Goal: Task Accomplishment & Management: Manage account settings

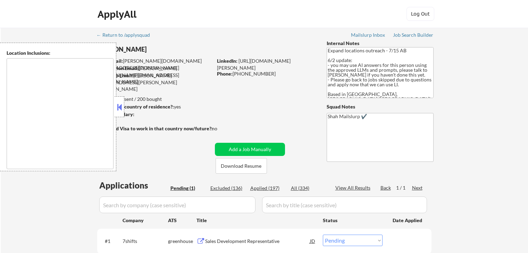
select select ""pending""
type textarea "[GEOGRAPHIC_DATA], ON [GEOGRAPHIC_DATA], ON [GEOGRAPHIC_DATA], ON [GEOGRAPHIC_D…"
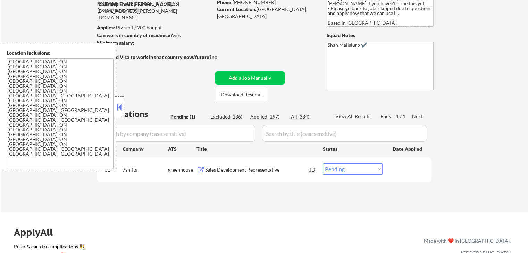
scroll to position [104, 0]
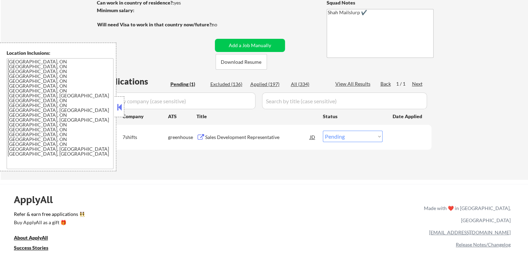
click at [212, 138] on div "Sales Development Representative" at bounding box center [257, 137] width 105 height 7
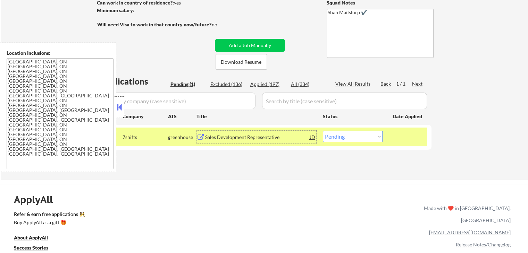
click at [352, 140] on select "Choose an option... Pending Applied Excluded (Questions) Excluded (Expired) Exc…" at bounding box center [353, 136] width 60 height 11
select select ""applied""
click at [323, 131] on select "Choose an option... Pending Applied Excluded (Questions) Excluded (Expired) Exc…" at bounding box center [353, 136] width 60 height 11
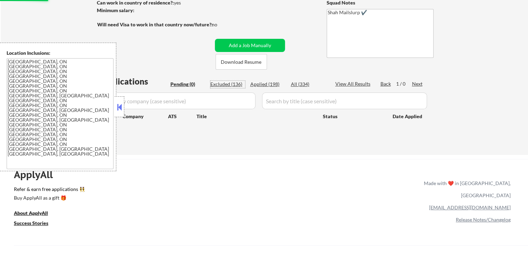
click at [230, 85] on div "Excluded (136)" at bounding box center [227, 84] width 35 height 7
select select ""excluded__expired_""
select select ""excluded""
select select ""excluded__expired_""
select select ""excluded__location_""
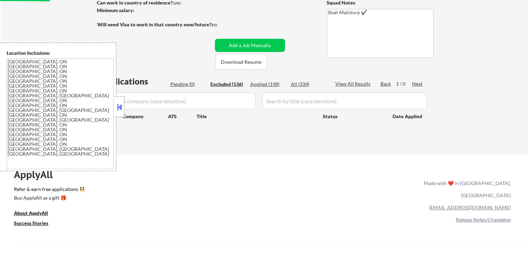
select select ""excluded__expired_""
select select ""excluded__location_""
select select ""excluded__expired_""
select select ""excluded__location_""
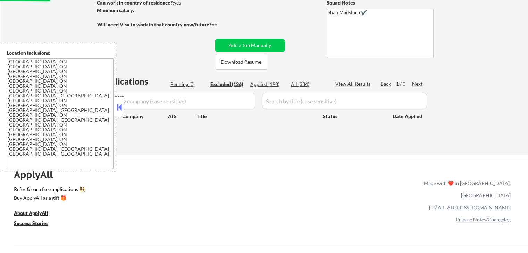
select select ""excluded__expired_""
select select ""excluded__other_""
select select ""excluded__expired_""
select select ""excluded""
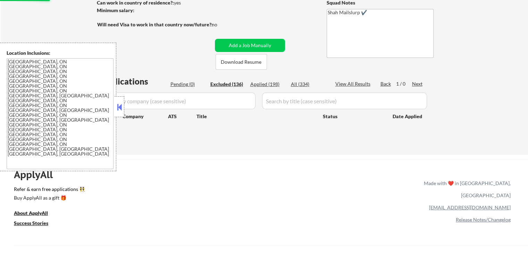
select select ""excluded__other_""
select select ""excluded__location_""
select select ""excluded__other_""
select select ""excluded__expired_""
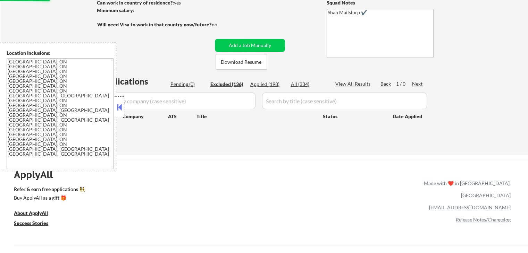
select select ""excluded__other_""
select select ""excluded__expired_""
select select ""excluded__location_""
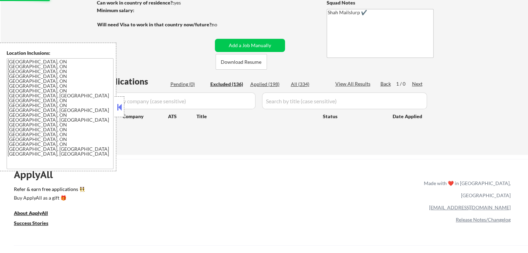
select select ""excluded""
select select ""excluded__location_""
select select ""excluded__expired_""
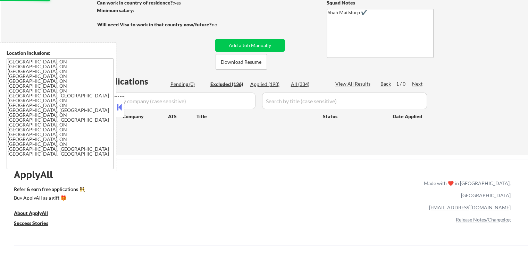
select select ""excluded__expired_""
select select ""excluded__location_""
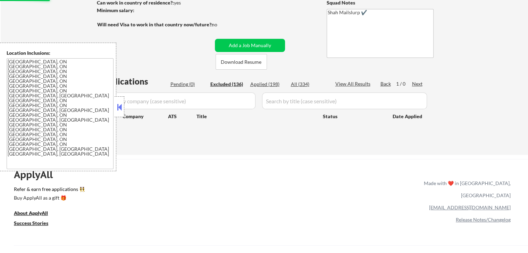
select select ""excluded__expired_""
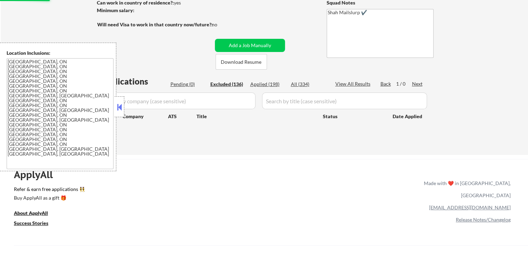
select select ""excluded__expired_""
select select ""excluded""
select select ""excluded__location_""
select select ""excluded__expired_""
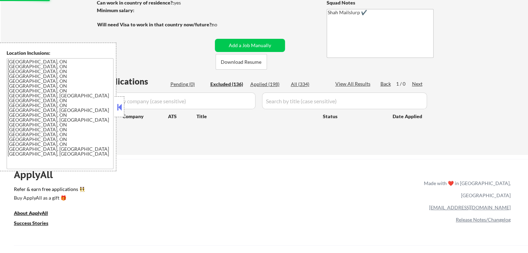
select select ""excluded__expired_""
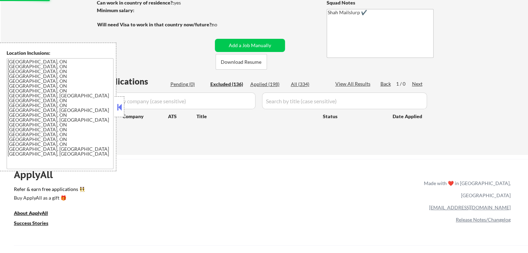
select select ""excluded__expired_""
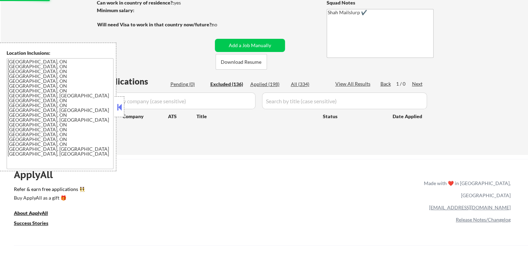
select select ""excluded__expired_""
select select ""excluded__location_""
select select ""excluded__expired_""
select select ""excluded__location_""
select select ""excluded__expired_""
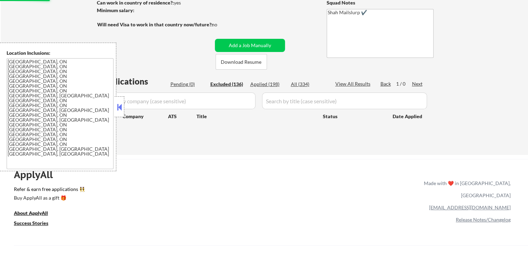
select select ""excluded__expired_""
select select ""excluded""
select select ""excluded__expired_""
select select ""excluded__salary_""
select select ""excluded__location_""
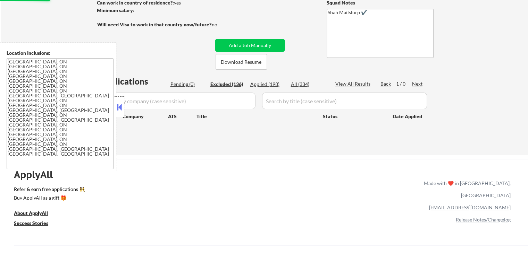
select select ""excluded__other_""
select select ""excluded__location_""
select select ""excluded__expired_""
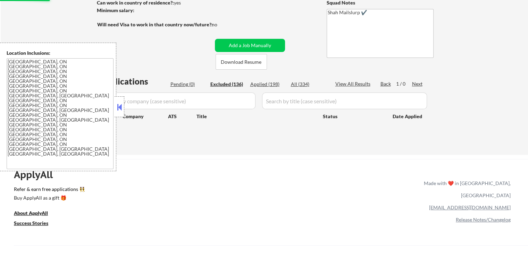
select select ""excluded__expired_""
select select ""excluded""
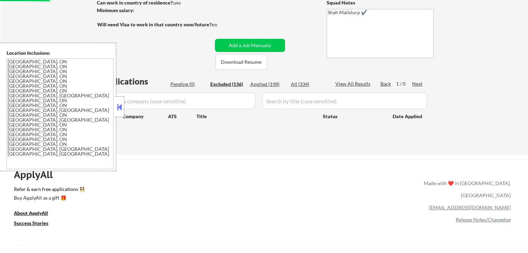
select select ""excluded__expired_""
select select ""excluded__location_""
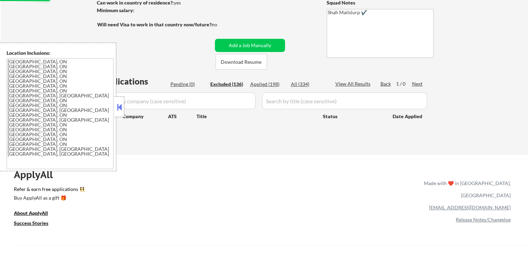
select select ""excluded__expired_""
select select ""excluded__other_""
select select ""excluded__expired_""
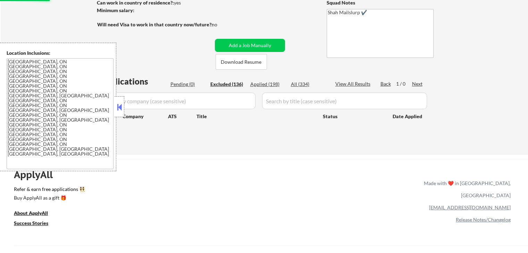
select select ""excluded__expired_""
select select ""excluded__location_""
select select ""excluded__expired_""
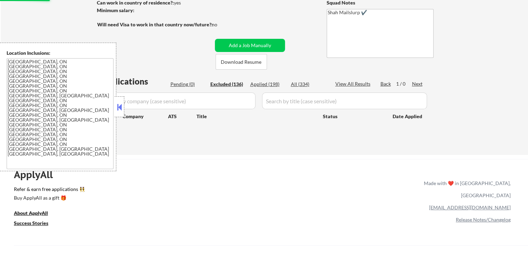
select select ""excluded__expired_""
select select ""excluded__location_""
select select ""excluded__expired_""
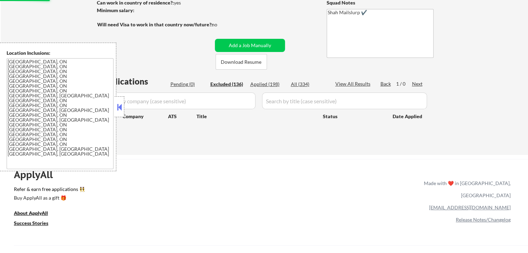
select select ""excluded__other_""
select select ""excluded__expired_""
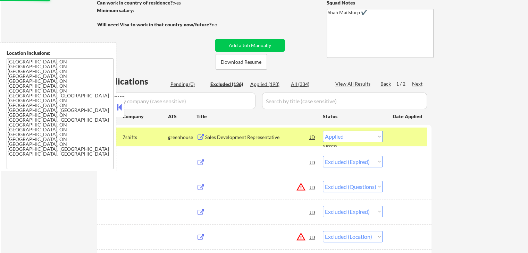
select select ""excluded__expired_""
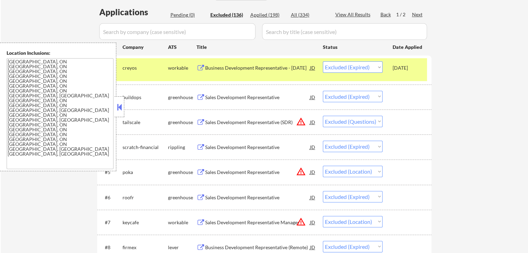
scroll to position [208, 0]
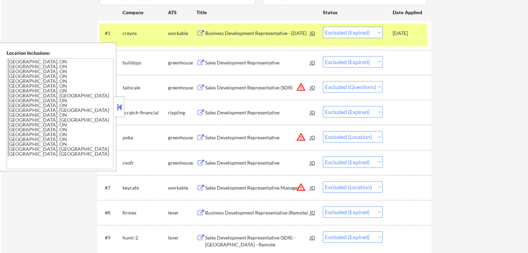
click at [219, 86] on div "Sales Development Representative (SDR)" at bounding box center [257, 87] width 105 height 7
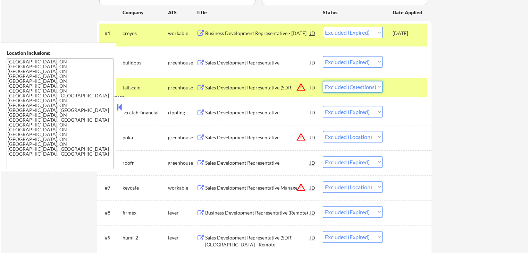
drag, startPoint x: 343, startPoint y: 89, endPoint x: 345, endPoint y: 92, distance: 3.6
click at [344, 89] on select "Choose an option... Pending Applied Excluded (Questions) Excluded (Expired) Exc…" at bounding box center [353, 86] width 60 height 11
select select ""excluded__expired_""
click at [323, 81] on select "Choose an option... Pending Applied Excluded (Questions) Excluded (Expired) Exc…" at bounding box center [353, 86] width 60 height 11
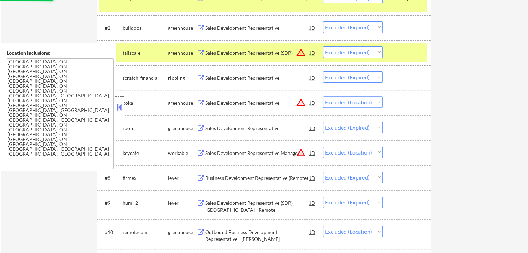
scroll to position [278, 0]
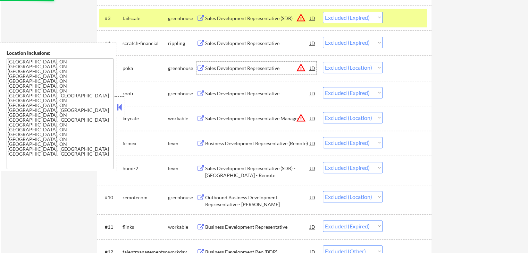
click at [225, 70] on div "Sales Development Representative" at bounding box center [257, 68] width 105 height 7
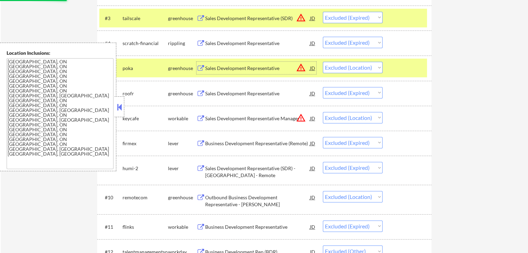
scroll to position [313, 0]
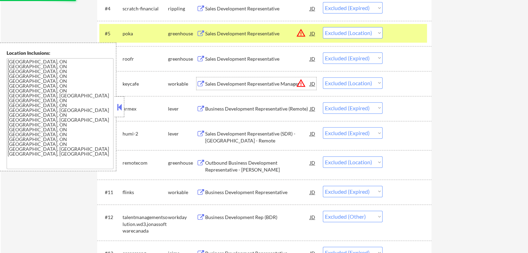
click at [242, 84] on div "Sales Development Representative Manager" at bounding box center [257, 84] width 105 height 7
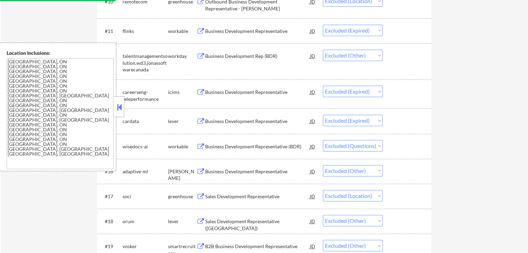
scroll to position [486, 0]
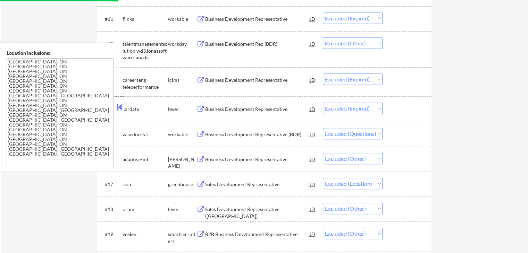
click at [242, 133] on div "Business Development Representative (BDR)" at bounding box center [257, 134] width 105 height 7
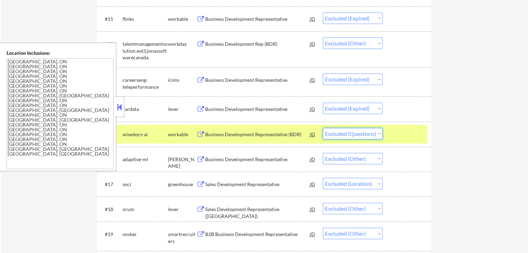
click at [357, 135] on select "Choose an option... Pending Applied Excluded (Questions) Excluded (Expired) Exc…" at bounding box center [353, 133] width 60 height 11
click at [323, 128] on select "Choose an option... Pending Applied Excluded (Questions) Excluded (Expired) Exc…" at bounding box center [353, 133] width 60 height 11
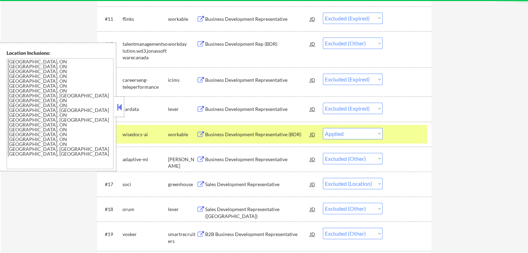
select select ""excluded__other_""
select select ""excluded__location_""
select select ""excluded__other_""
select select ""excluded__expired_""
select select ""excluded__other_""
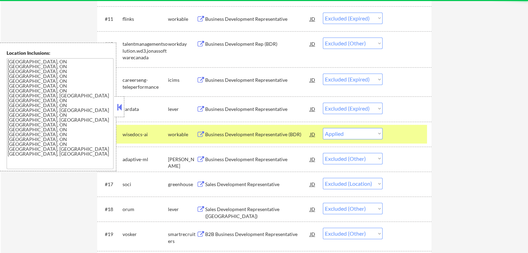
select select ""excluded__expired_""
select select ""excluded__location_""
select select ""excluded""
select select ""excluded__location_""
select select ""excluded__expired_""
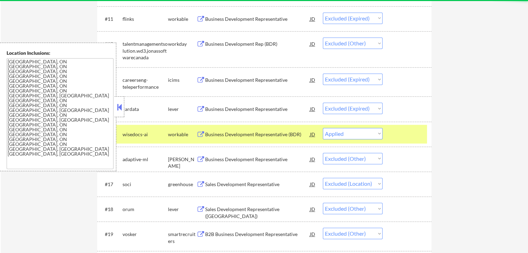
select select ""excluded__location_""
select select ""excluded__expired_""
select select ""excluded""
select select ""excluded__location_""
select select ""excluded__expired_""
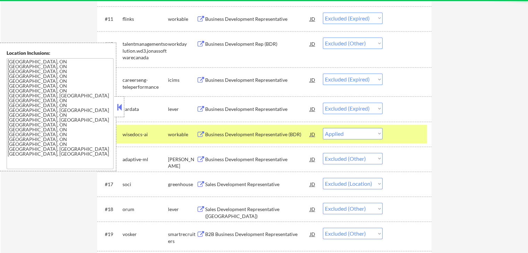
select select ""excluded__location_""
select select ""excluded__expired_""
select select ""excluded__location_""
select select ""excluded__expired_""
select select ""excluded""
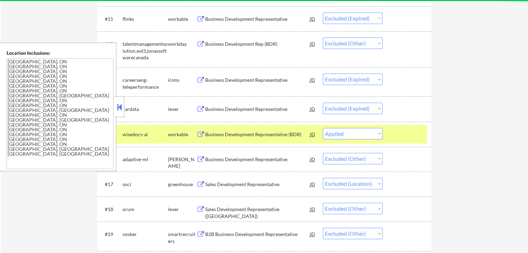
select select ""excluded__expired_""
select select ""excluded__salary_""
select select ""excluded__location_""
select select ""excluded__other_""
select select ""excluded__location_""
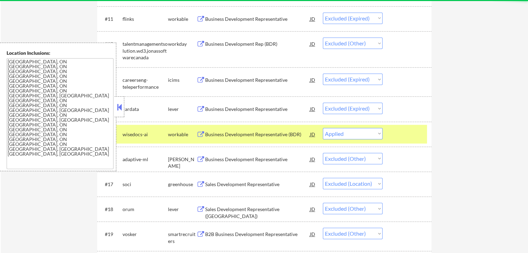
select select ""excluded__expired_""
select select ""excluded""
select select ""excluded__expired_""
select select ""excluded__location_""
select select ""excluded__expired_""
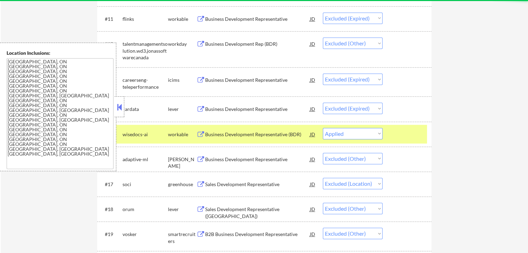
select select ""excluded__other_""
select select ""excluded__expired_""
select select ""excluded__location_""
select select ""excluded__expired_""
select select ""excluded__location_""
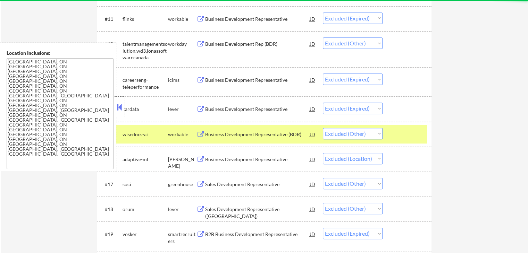
select select ""excluded__expired_""
select select ""excluded__other_""
select select ""excluded__expired_""
select select ""excluded__salary_""
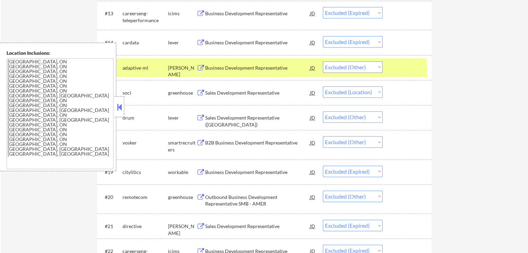
scroll to position [556, 0]
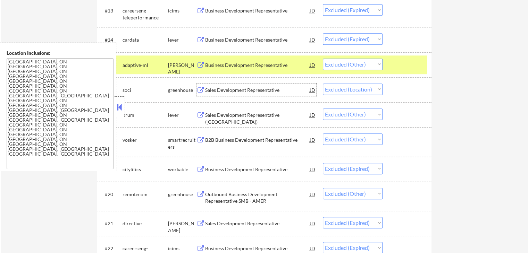
click at [251, 88] on div "Sales Development Representative" at bounding box center [257, 90] width 105 height 7
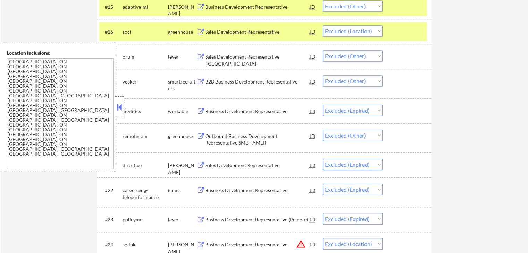
scroll to position [625, 0]
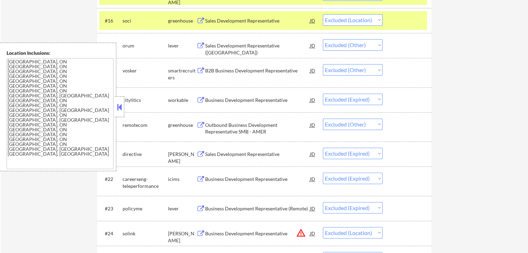
click at [222, 48] on div "Sales Development Representative ([GEOGRAPHIC_DATA])" at bounding box center [257, 49] width 105 height 14
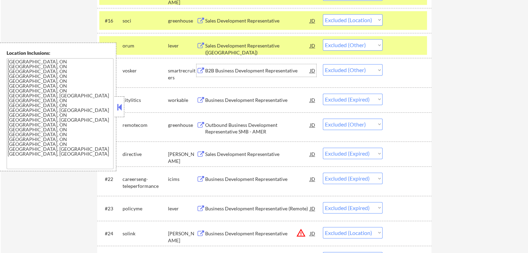
click at [219, 72] on div "B2B Business Development Representative" at bounding box center [257, 70] width 105 height 7
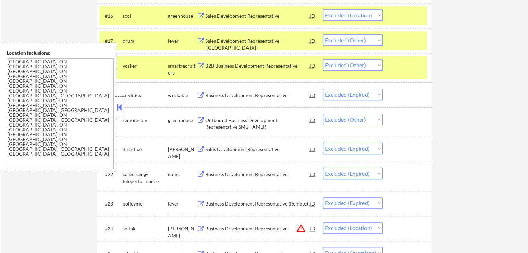
scroll to position [660, 0]
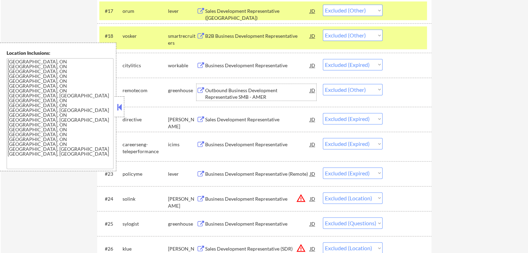
click at [226, 91] on div "Outbound Business Development Representative SMB - AMER" at bounding box center [257, 94] width 105 height 14
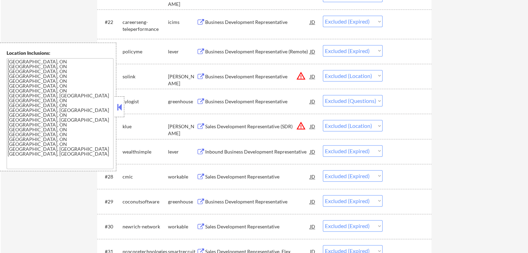
scroll to position [799, 0]
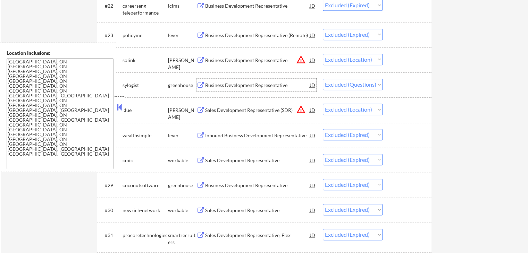
click at [224, 86] on div "Business Development Representative" at bounding box center [257, 85] width 105 height 7
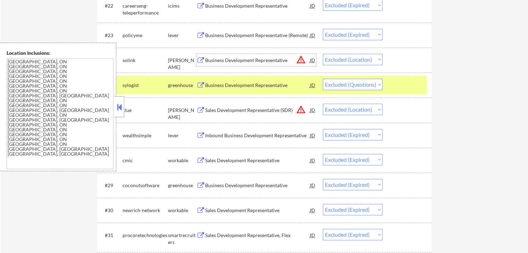
click at [224, 63] on div "Business Development Representative" at bounding box center [257, 60] width 105 height 7
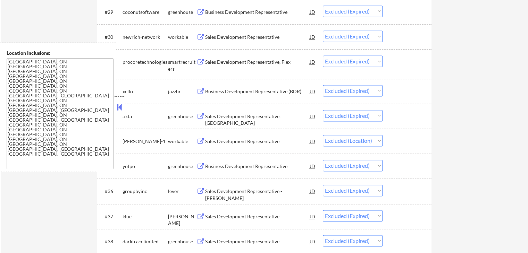
scroll to position [1007, 0]
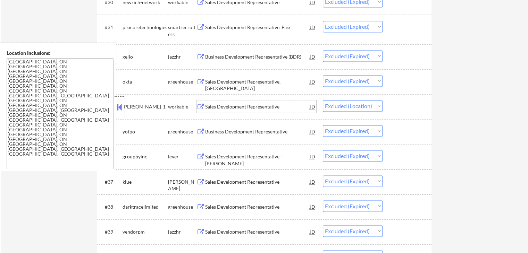
click at [238, 106] on div "Sales Development Representative" at bounding box center [257, 106] width 105 height 7
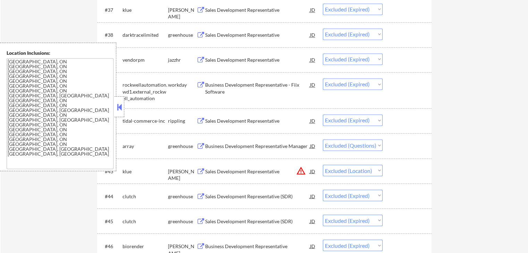
scroll to position [1181, 0]
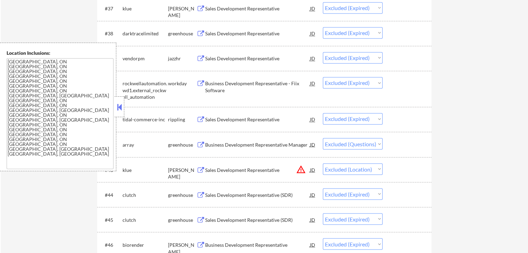
click at [251, 142] on div "Business Development Representative Manager" at bounding box center [257, 144] width 105 height 7
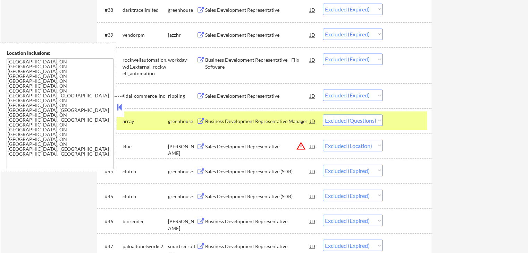
scroll to position [1215, 0]
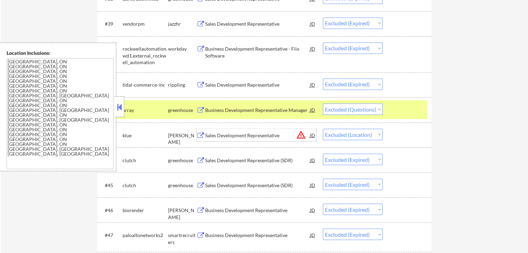
click at [242, 135] on div "Sales Development Representative" at bounding box center [257, 135] width 105 height 7
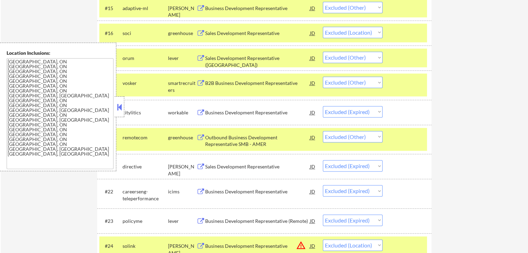
scroll to position [625, 0]
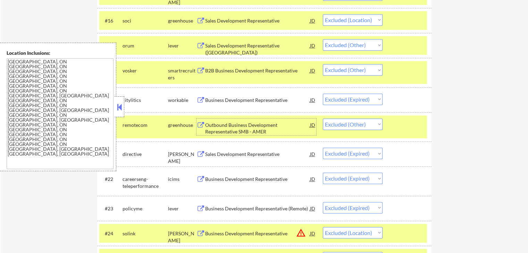
click at [239, 127] on div "Outbound Business Development Representative SMB - AMER" at bounding box center [257, 129] width 105 height 14
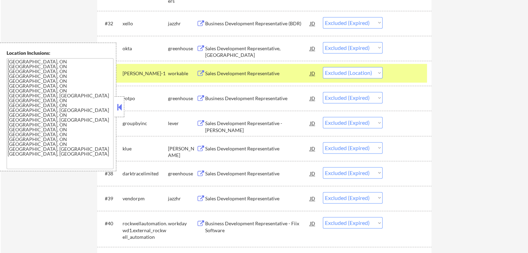
scroll to position [1042, 0]
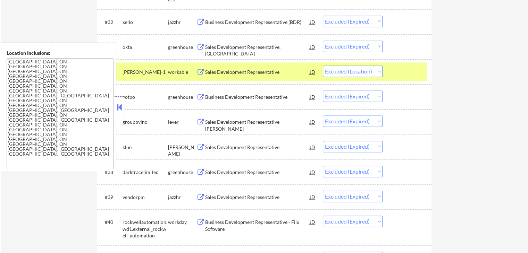
click at [350, 72] on select "Choose an option... Pending Applied Excluded (Questions) Excluded (Expired) Exc…" at bounding box center [353, 71] width 60 height 11
select select ""applied""
click at [323, 66] on select "Choose an option... Pending Applied Excluded (Questions) Excluded (Expired) Exc…" at bounding box center [353, 71] width 60 height 11
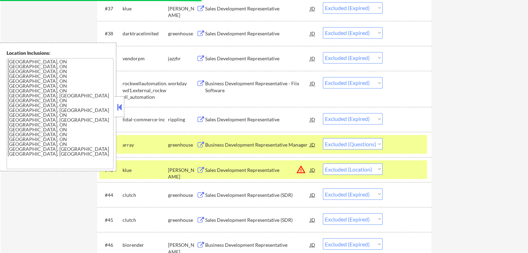
scroll to position [1250, 0]
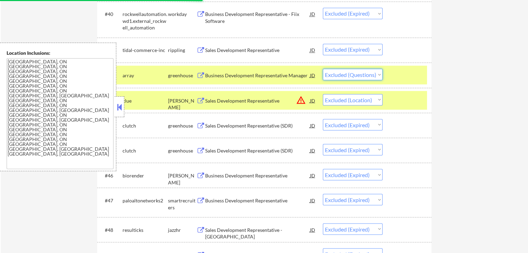
click at [358, 75] on select "Choose an option... Pending Applied Excluded (Questions) Excluded (Expired) Exc…" at bounding box center [353, 74] width 60 height 11
click at [459, 86] on div "← Return to /applysquad Mailslurp Inbox Job Search Builder [PERSON_NAME] User E…" at bounding box center [264, 236] width 527 height 2916
click at [242, 99] on div "Sales Development Representative" at bounding box center [257, 100] width 105 height 7
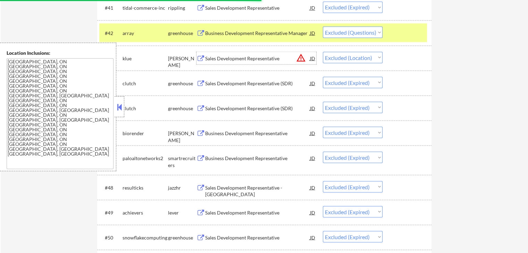
scroll to position [1319, 0]
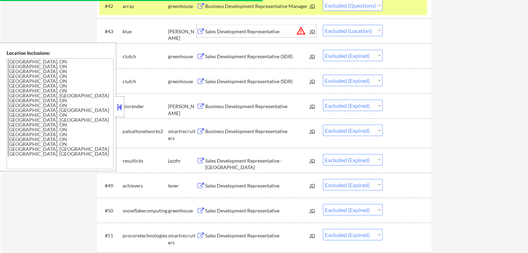
click at [349, 31] on select "Choose an option... Pending Applied Excluded (Questions) Excluded (Expired) Exc…" at bounding box center [353, 30] width 60 height 11
select select ""excluded__expired_""
click at [323, 25] on select "Choose an option... Pending Applied Excluded (Questions) Excluded (Expired) Exc…" at bounding box center [353, 30] width 60 height 11
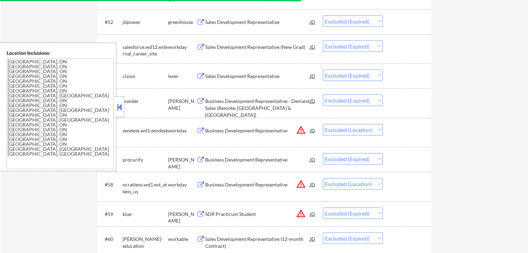
scroll to position [1597, 0]
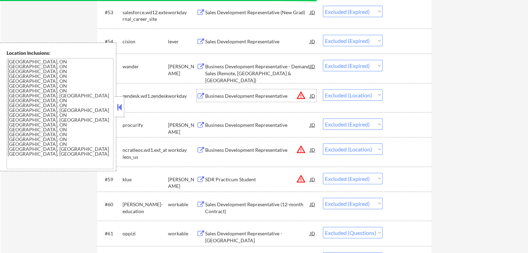
click at [242, 96] on div "Business Development Representative" at bounding box center [257, 96] width 105 height 7
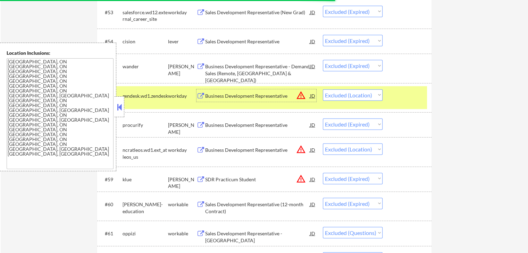
scroll to position [1632, 0]
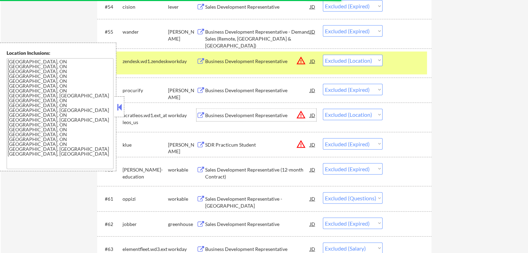
click at [227, 115] on div "Business Development Representative" at bounding box center [257, 115] width 105 height 7
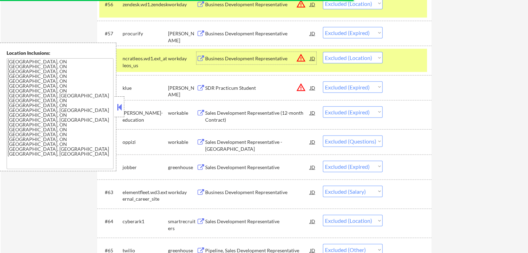
scroll to position [1701, 0]
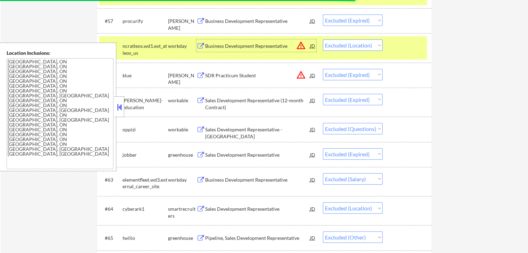
click at [231, 127] on div "Sales Development Representative - [GEOGRAPHIC_DATA]" at bounding box center [257, 133] width 105 height 14
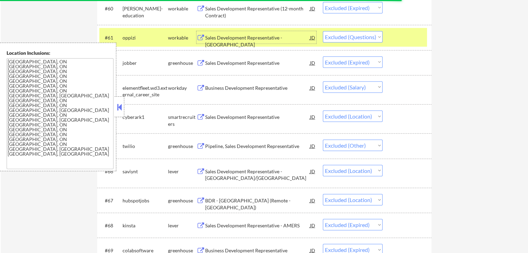
scroll to position [1806, 0]
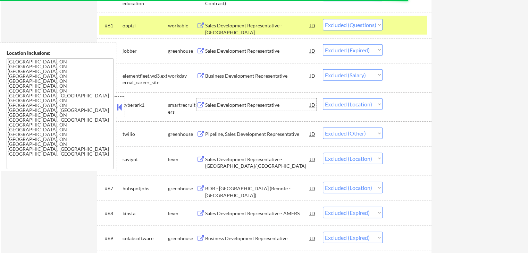
click at [211, 108] on div "Sales Development Representative" at bounding box center [257, 105] width 105 height 7
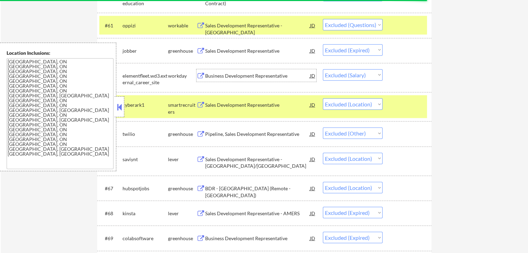
click at [250, 77] on div "Business Development Representative" at bounding box center [257, 76] width 105 height 7
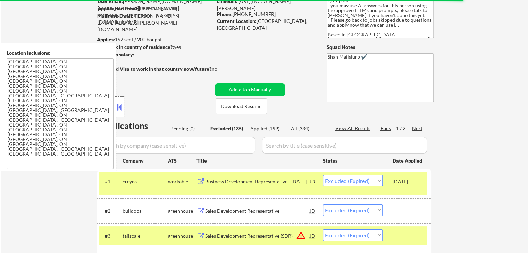
scroll to position [0, 0]
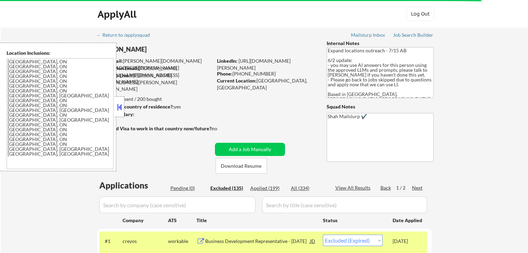
select select ""excluded__expired_""
select select ""excluded""
select select ""excluded__expired_""
select select ""excluded__location_""
select select ""excluded__expired_""
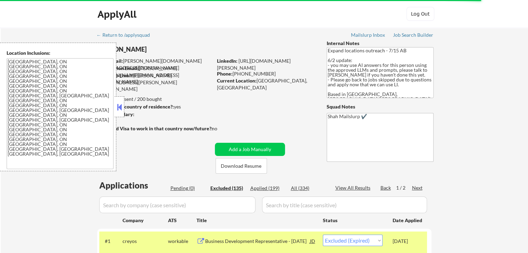
select select ""excluded__location_""
select select ""excluded__expired_""
select select ""excluded""
select select ""excluded__expired_""
select select ""excluded__salary_""
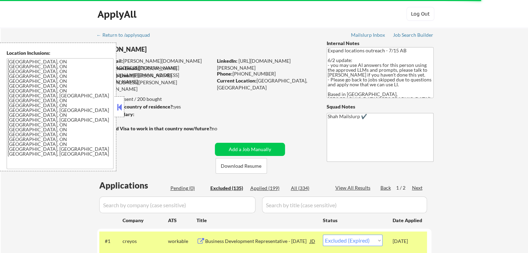
select select ""excluded__location_""
select select ""excluded__other_""
select select ""excluded__location_""
select select ""excluded__expired_""
select select ""excluded""
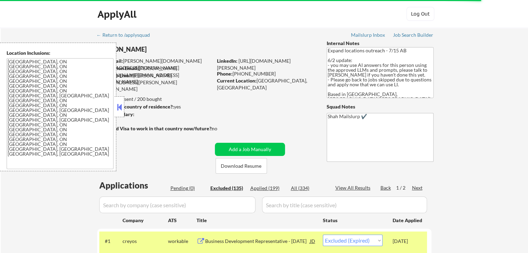
select select ""excluded__expired_""
select select ""excluded__location_""
select select ""excluded__expired_""
select select ""excluded__other_""
select select ""excluded__expired_""
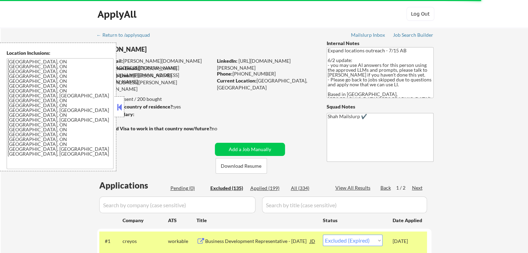
select select ""excluded__location_""
select select ""excluded__expired_""
select select ""excluded__location_""
select select ""excluded__expired_""
select select ""excluded__other_""
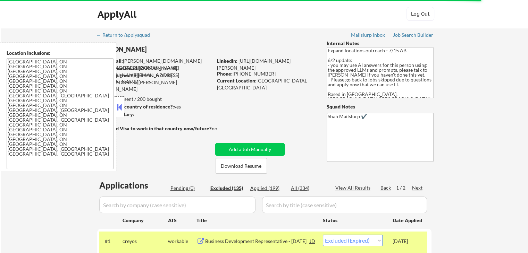
select select ""excluded__expired_""
select select ""excluded__salary_""
select select ""excluded__expired_""
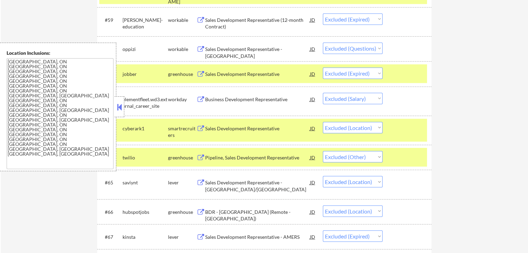
scroll to position [1764, 0]
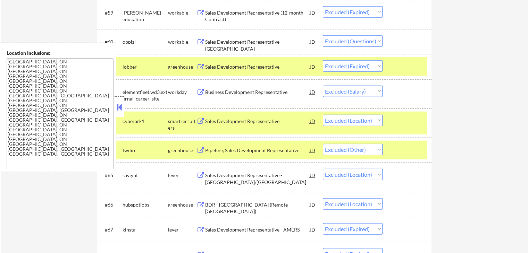
click at [215, 89] on div "Business Development Representative" at bounding box center [257, 92] width 105 height 7
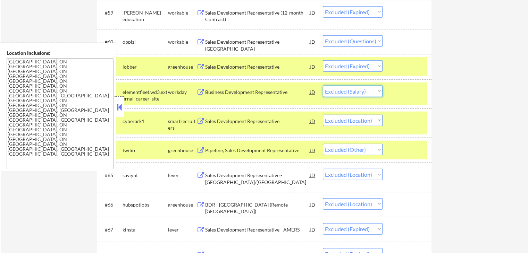
click at [340, 93] on select "Choose an option... Pending Applied Excluded (Questions) Excluded (Expired) Exc…" at bounding box center [353, 91] width 60 height 11
click at [323, 86] on select "Choose an option... Pending Applied Excluded (Questions) Excluded (Expired) Exc…" at bounding box center [353, 91] width 60 height 11
select select ""excluded__location_""
select select ""excluded__other_""
select select ""excluded__location_""
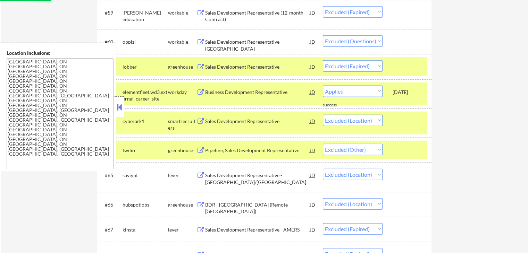
select select ""excluded__expired_""
select select ""excluded""
select select ""excluded__expired_""
select select ""excluded__location_""
select select ""excluded__expired_""
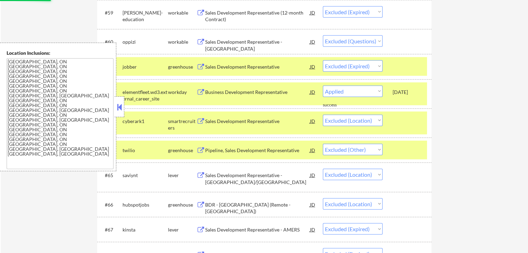
select select ""excluded__other_""
select select ""excluded__expired_""
select select ""excluded__location_""
select select ""excluded__expired_""
select select ""excluded__location_""
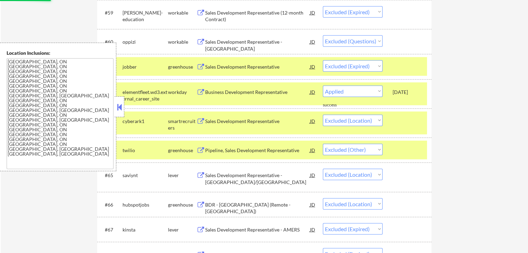
select select ""excluded__expired_""
select select ""excluded__other_""
select select ""excluded__expired_""
select select ""excluded__salary_""
select select ""excluded__expired_""
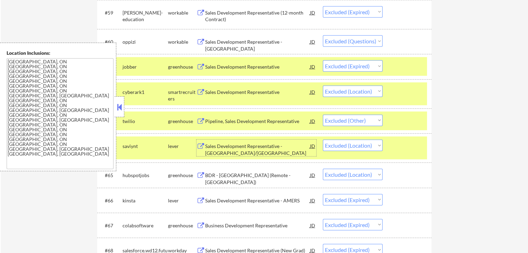
click at [247, 148] on div "Sales Development Representative - [GEOGRAPHIC_DATA]/[GEOGRAPHIC_DATA]" at bounding box center [257, 150] width 105 height 14
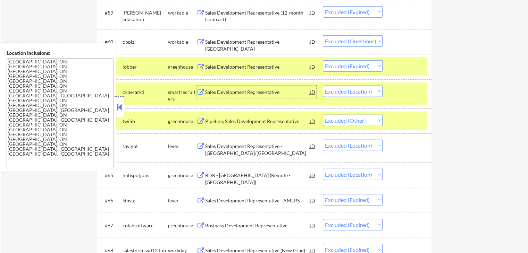
click at [234, 92] on div "Sales Development Representative" at bounding box center [257, 92] width 105 height 7
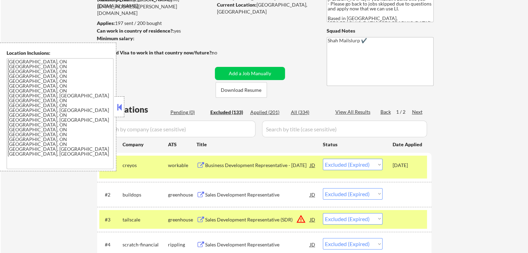
scroll to position [0, 0]
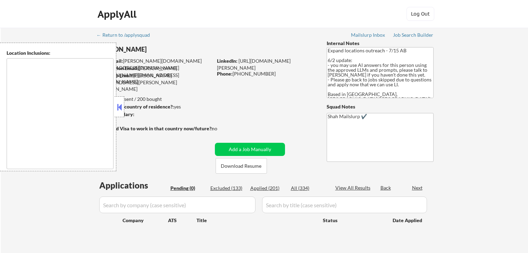
scroll to position [104, 0]
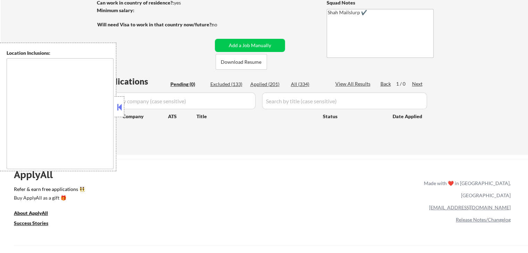
type textarea "[GEOGRAPHIC_DATA], ON [GEOGRAPHIC_DATA], ON [GEOGRAPHIC_DATA], ON [GEOGRAPHIC_D…"
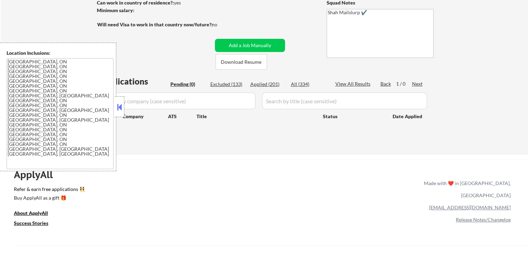
click at [260, 84] on div "Applied (201)" at bounding box center [267, 84] width 35 height 7
select select ""applied""
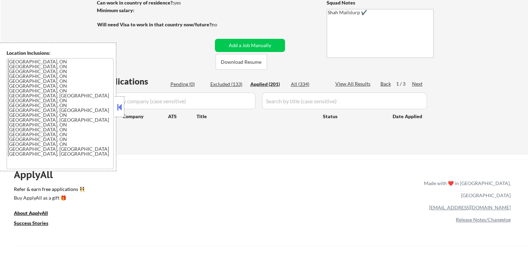
select select ""applied""
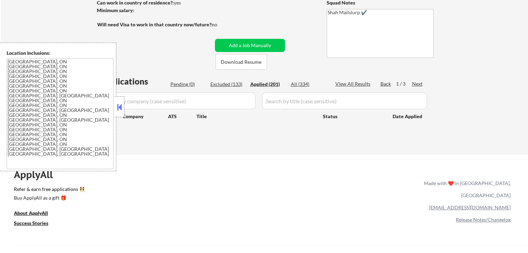
select select ""applied""
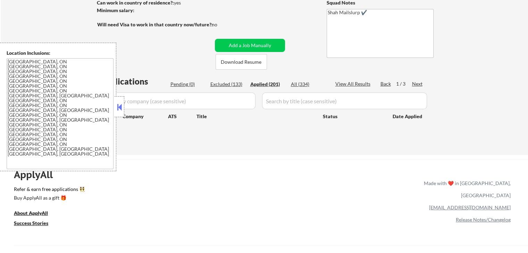
select select ""applied""
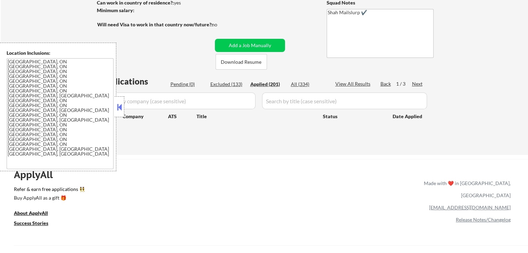
select select ""applied""
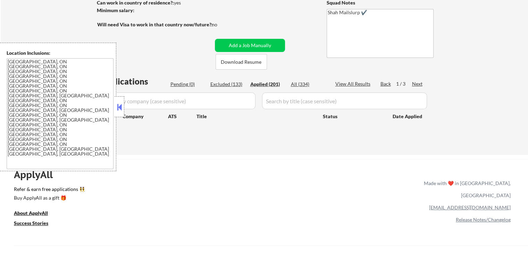
select select ""applied""
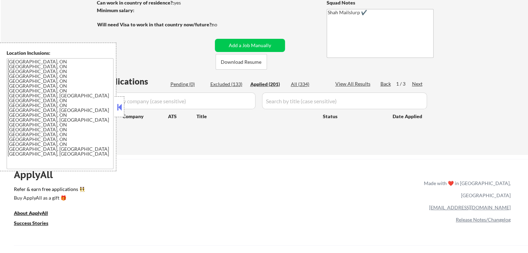
select select ""applied""
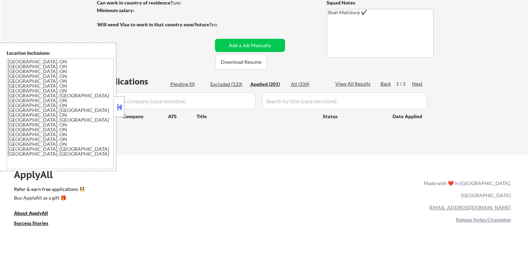
select select ""applied""
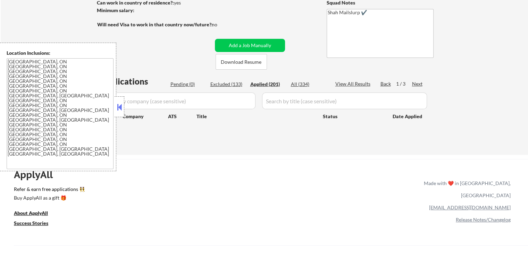
select select ""applied""
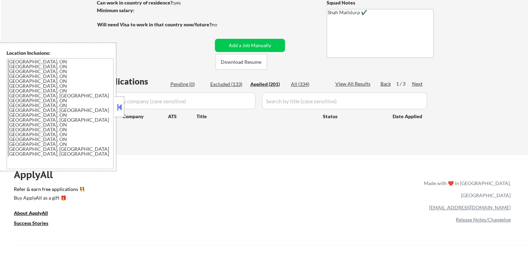
select select ""applied""
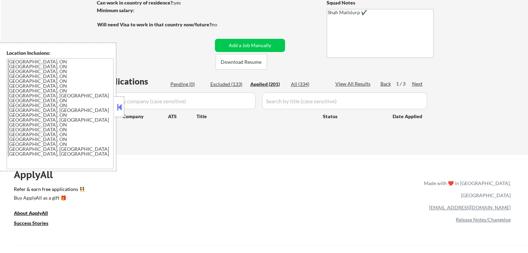
select select ""applied""
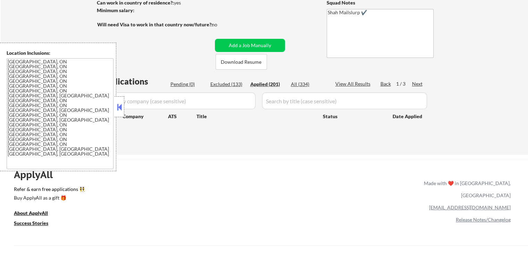
select select ""applied""
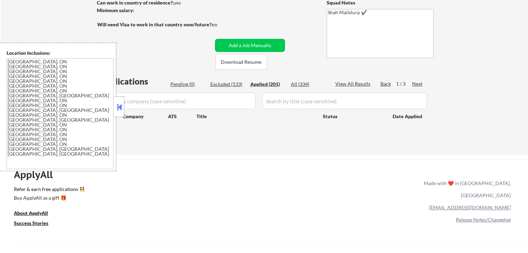
select select ""applied""
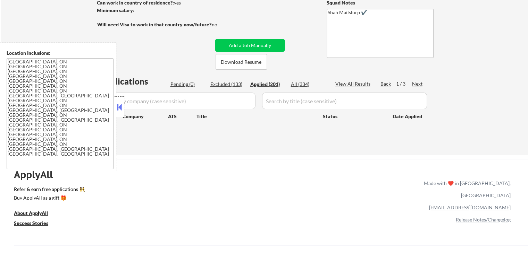
select select ""applied""
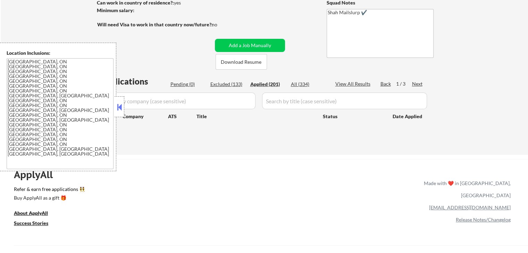
select select ""applied""
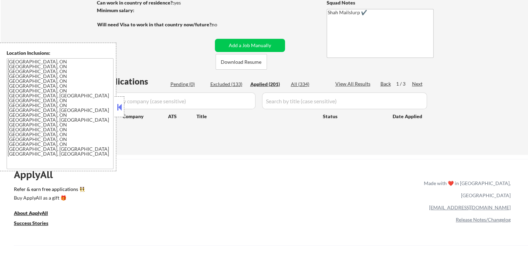
select select ""applied""
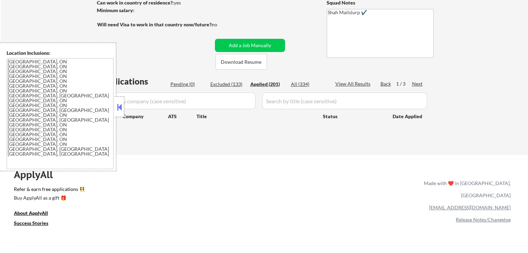
select select ""applied""
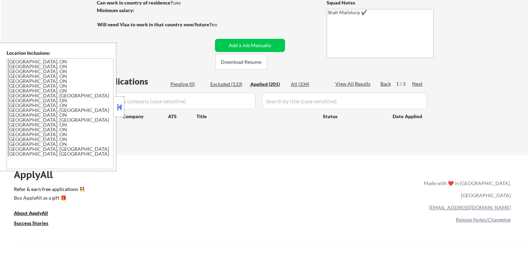
select select ""applied""
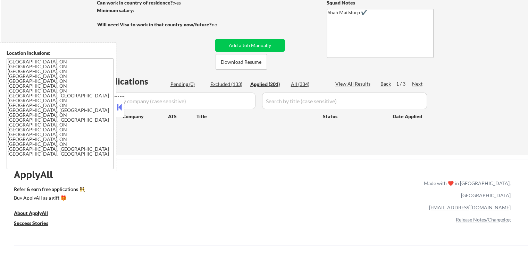
select select ""applied""
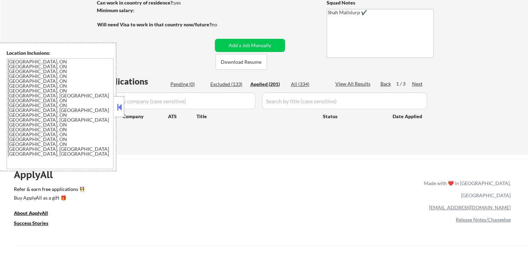
select select ""applied""
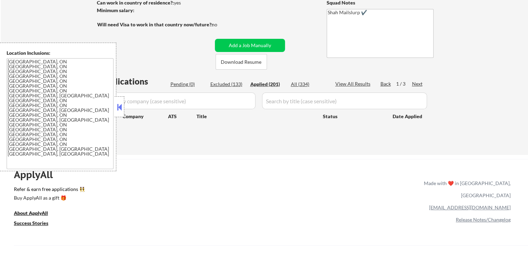
select select ""applied""
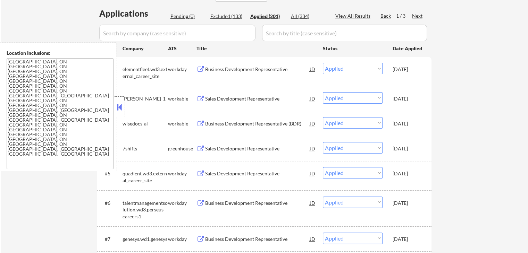
scroll to position [174, 0]
